Goal: Task Accomplishment & Management: Use online tool/utility

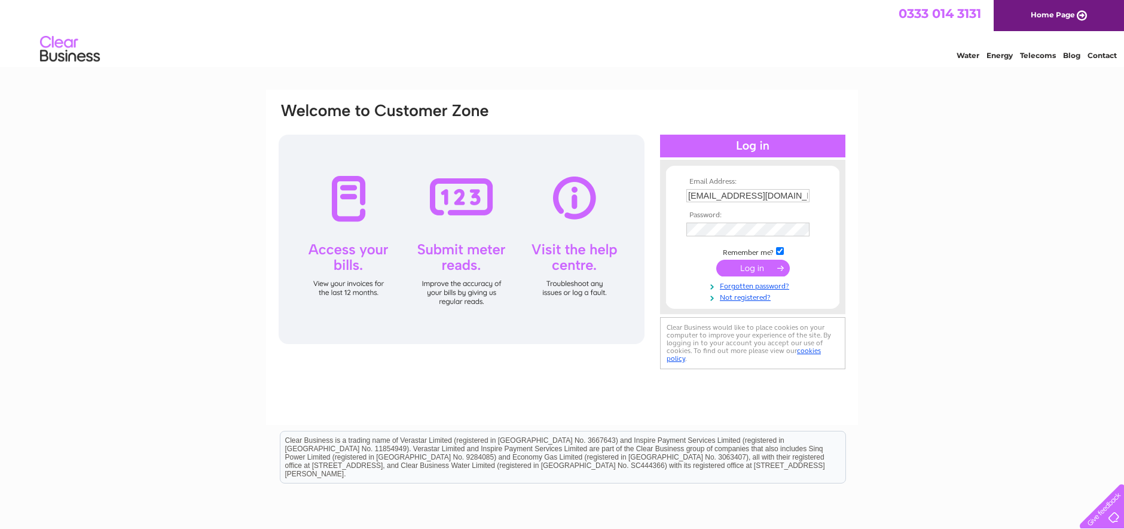
click at [774, 270] on input "submit" at bounding box center [753, 267] width 74 height 17
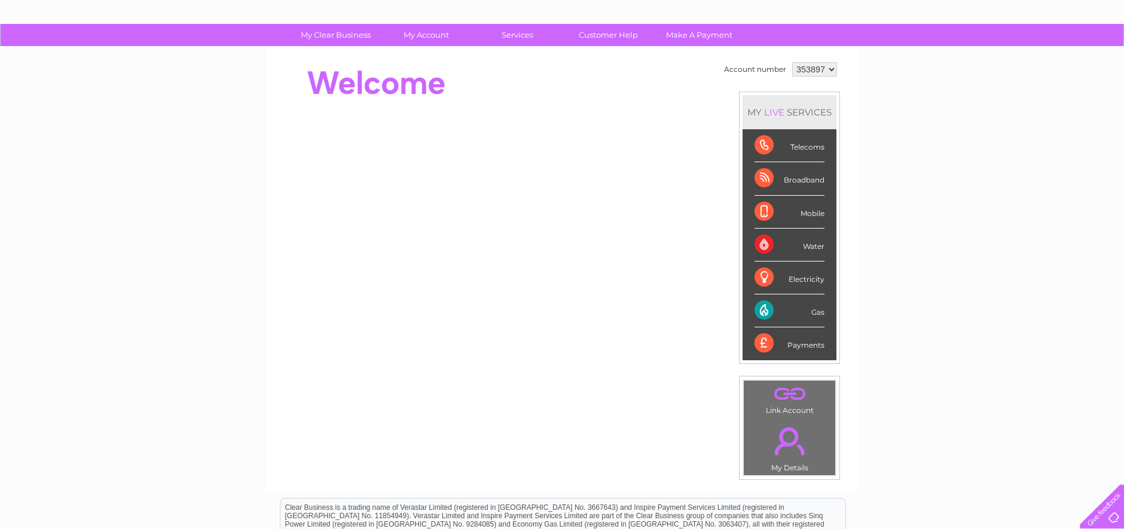
scroll to position [61, 0]
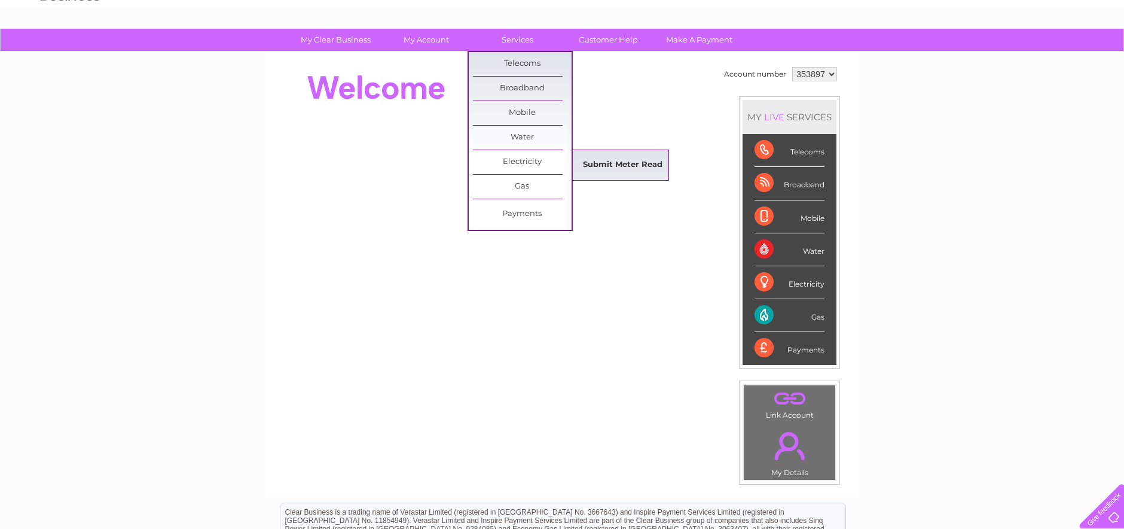
click at [591, 165] on link "Submit Meter Read" at bounding box center [622, 165] width 99 height 24
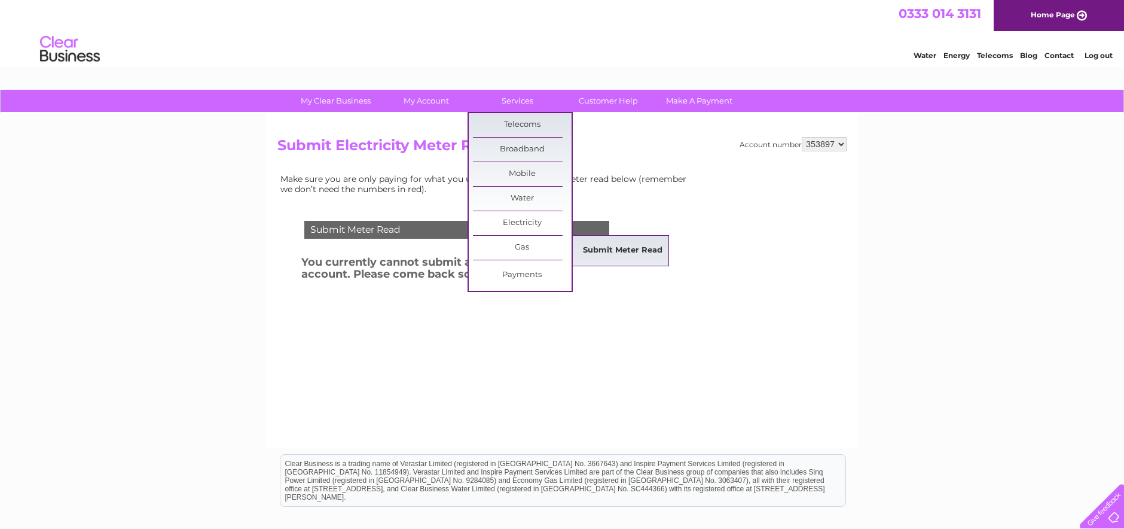
click at [612, 252] on link "Submit Meter Read" at bounding box center [622, 251] width 99 height 24
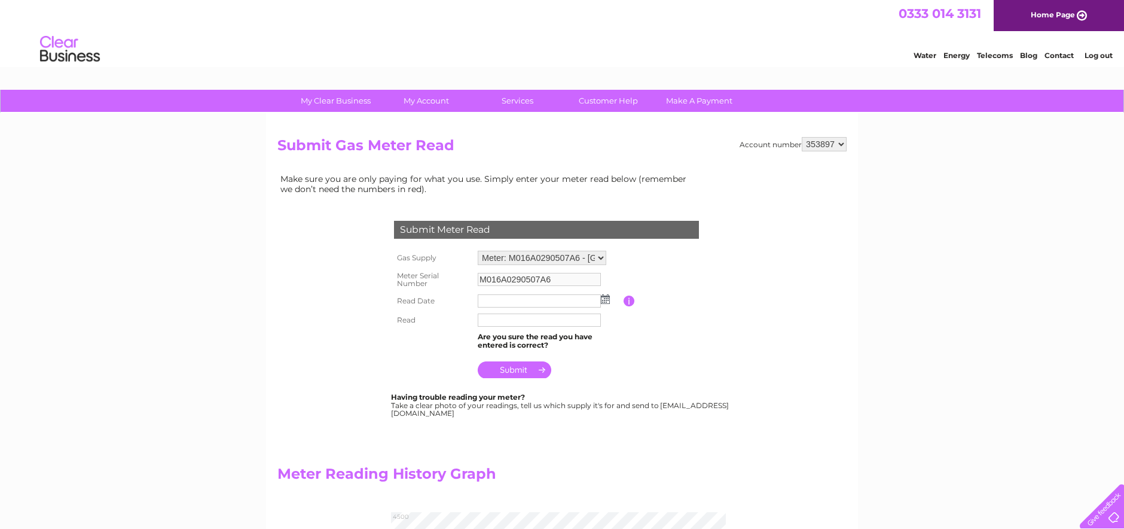
click at [607, 300] on img at bounding box center [605, 299] width 9 height 10
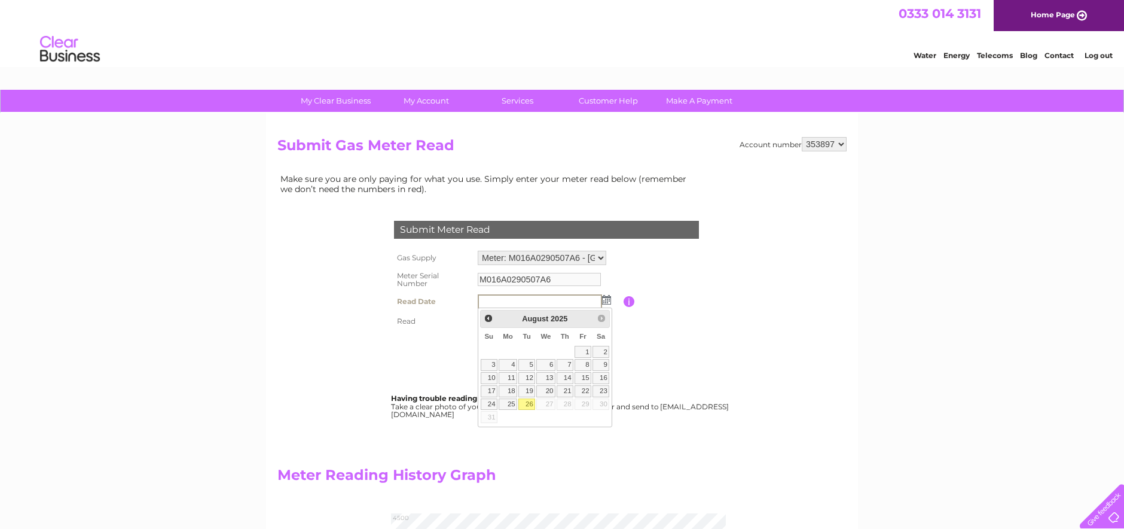
click at [526, 406] on link "26" at bounding box center [526, 404] width 17 height 12
type input "2025/08/26"
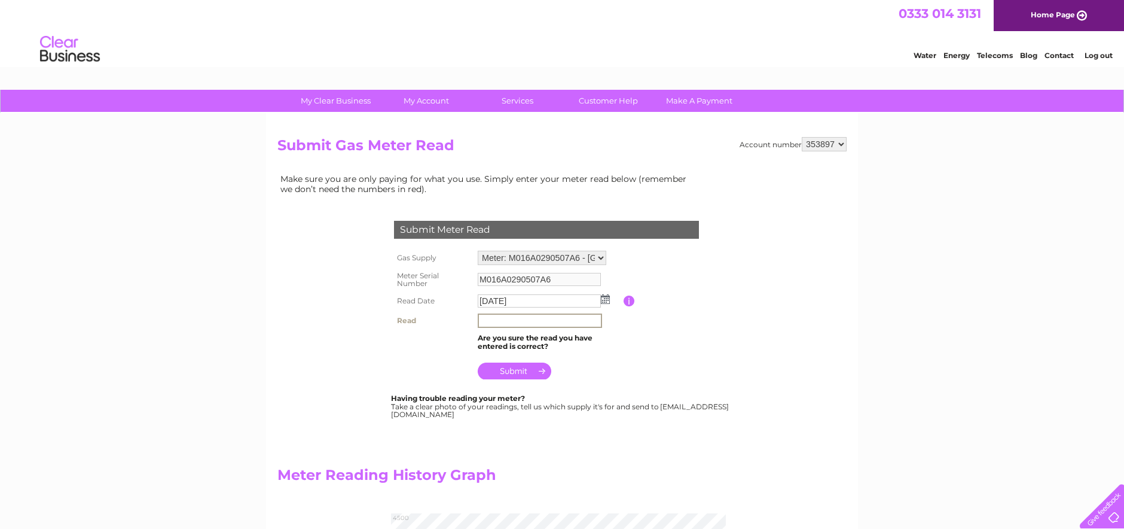
click at [491, 325] on input "text" at bounding box center [540, 320] width 124 height 14
type input "0"
type input "417391"
click at [535, 370] on input "submit" at bounding box center [515, 370] width 74 height 17
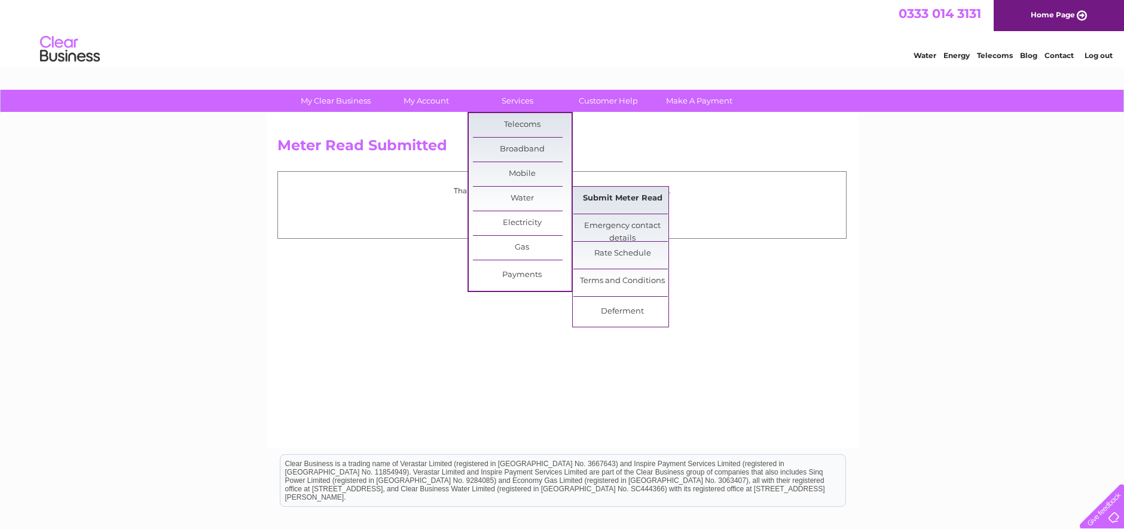
click at [609, 199] on link "Submit Meter Read" at bounding box center [622, 199] width 99 height 24
